Goal: Task Accomplishment & Management: Use online tool/utility

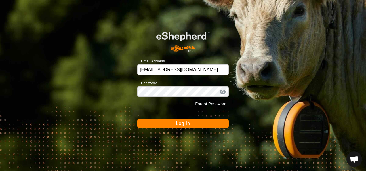
click at [188, 126] on button "Log In" at bounding box center [182, 123] width 91 height 10
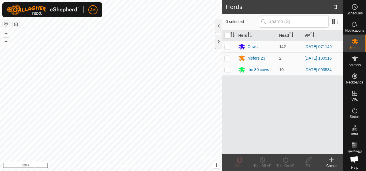
click at [225, 45] on p-checkbox at bounding box center [227, 46] width 6 height 5
checkbox input "true"
click at [286, 159] on icon at bounding box center [285, 159] width 7 height 7
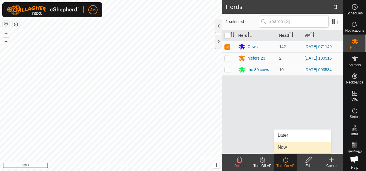
click at [288, 147] on link "Now" at bounding box center [302, 147] width 57 height 12
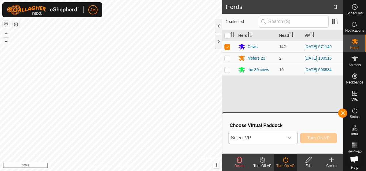
click at [292, 138] on icon "dropdown trigger" at bounding box center [289, 137] width 5 height 5
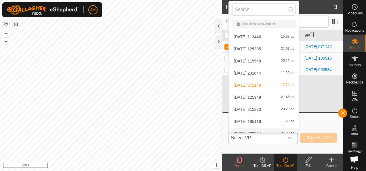
scroll to position [6, 0]
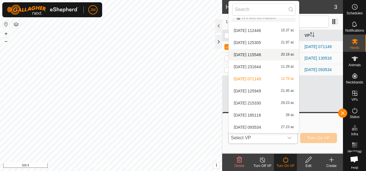
click at [260, 55] on li "[DATE] 115548 20.19 ac" at bounding box center [264, 55] width 70 height 12
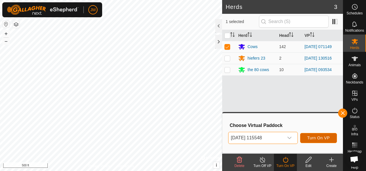
click at [325, 137] on span "Turn On VP" at bounding box center [318, 137] width 22 height 5
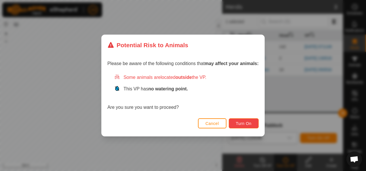
click at [251, 127] on button "Turn On" at bounding box center [244, 123] width 30 height 10
